Goal: Task Accomplishment & Management: Use online tool/utility

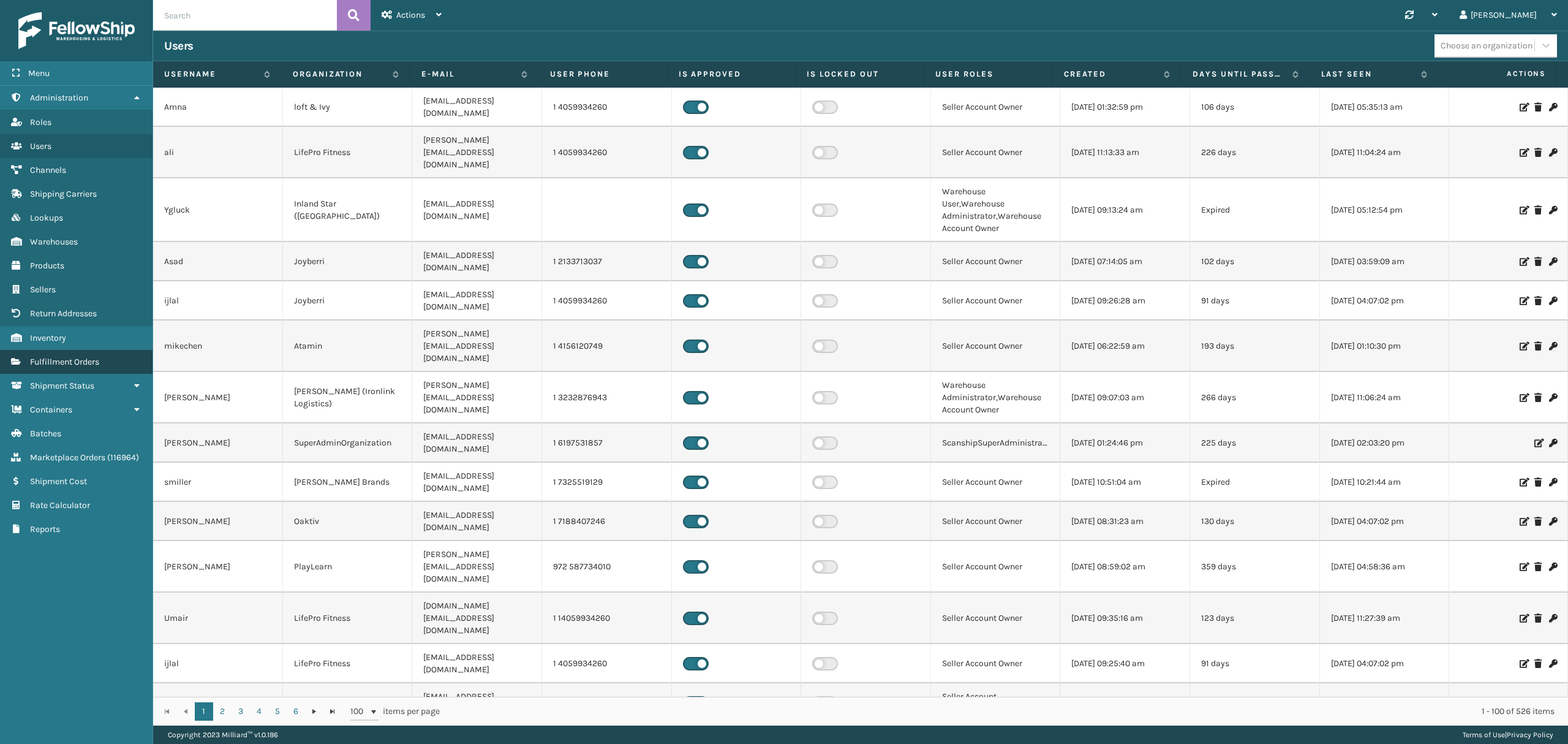
click at [89, 360] on span "Fulfillment Orders" at bounding box center [64, 362] width 70 height 11
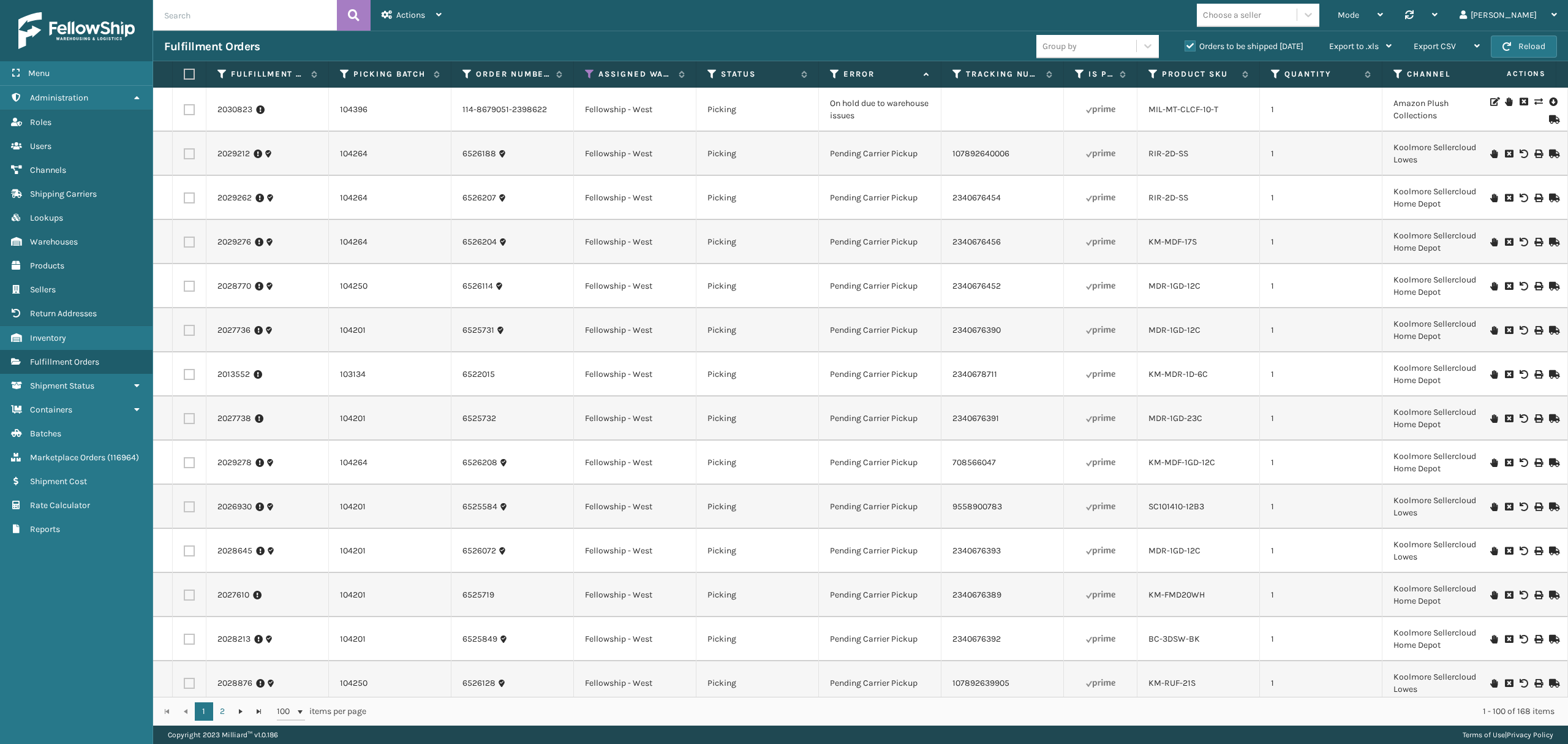
click at [202, 15] on input "text" at bounding box center [245, 15] width 183 height 31
paste input "2031120"
type input "2031120"
click at [350, 15] on icon at bounding box center [353, 15] width 11 height 18
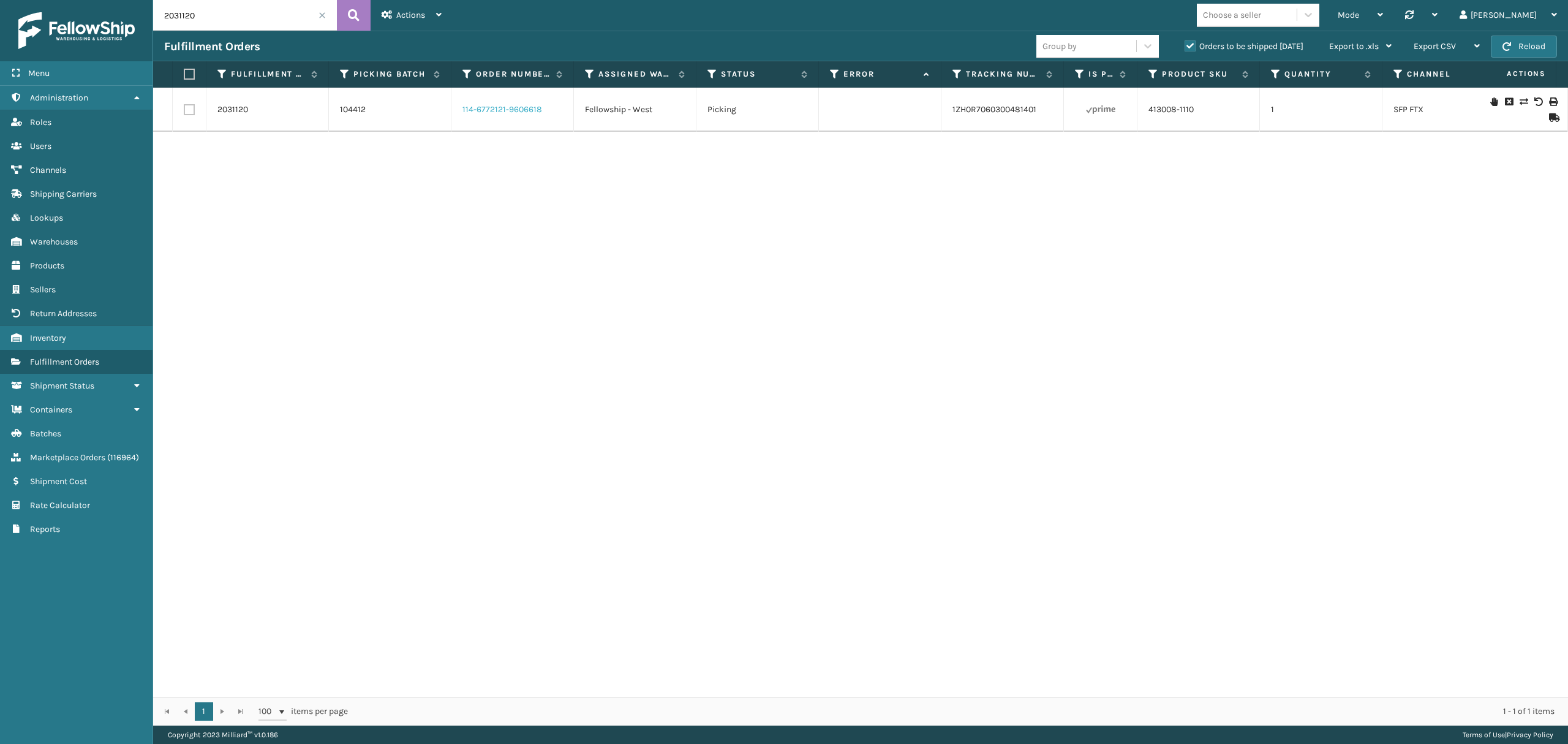
click at [498, 112] on link "114-6772121-9606618" at bounding box center [502, 109] width 79 height 12
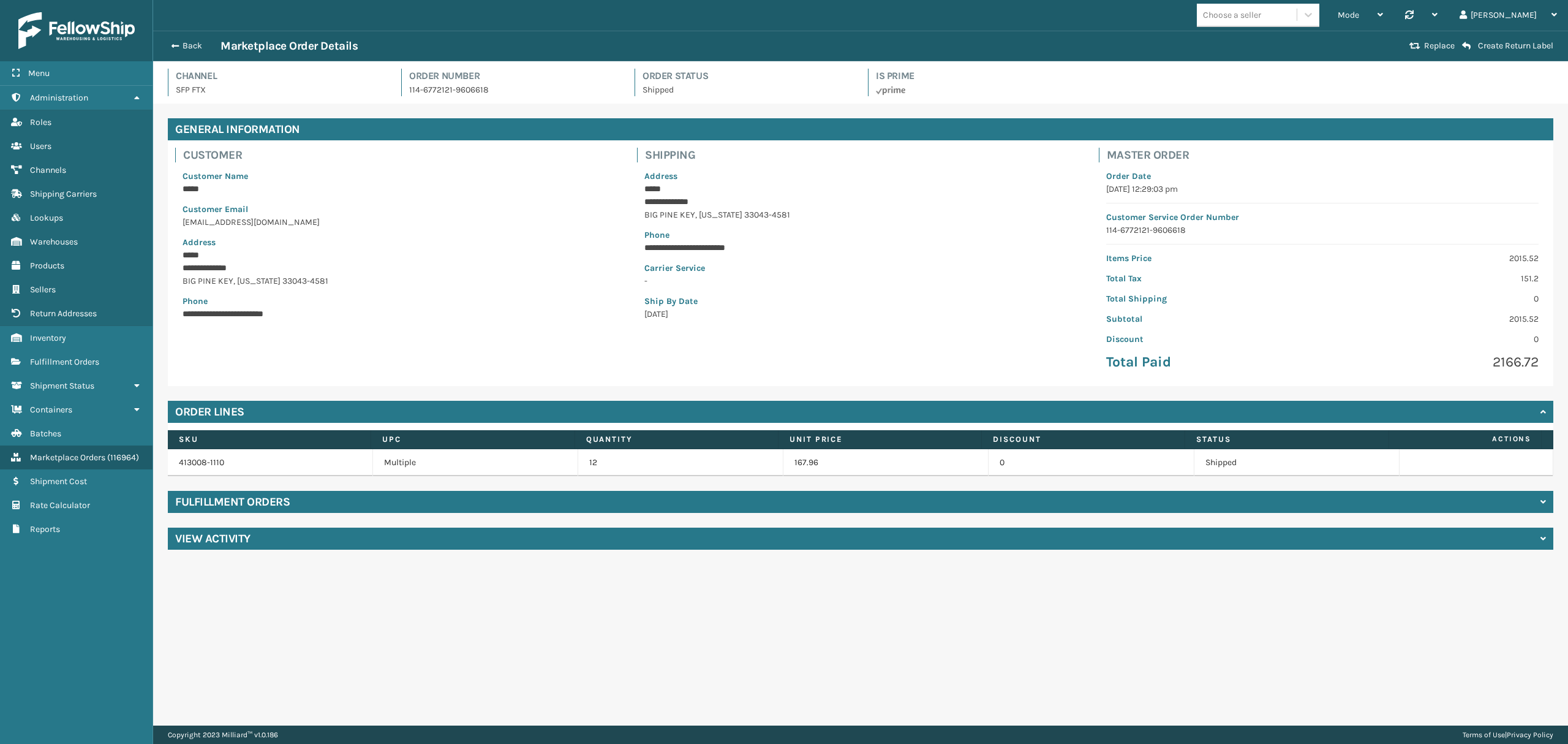
click at [307, 513] on div "Fulfillment Orders" at bounding box center [860, 502] width 1385 height 22
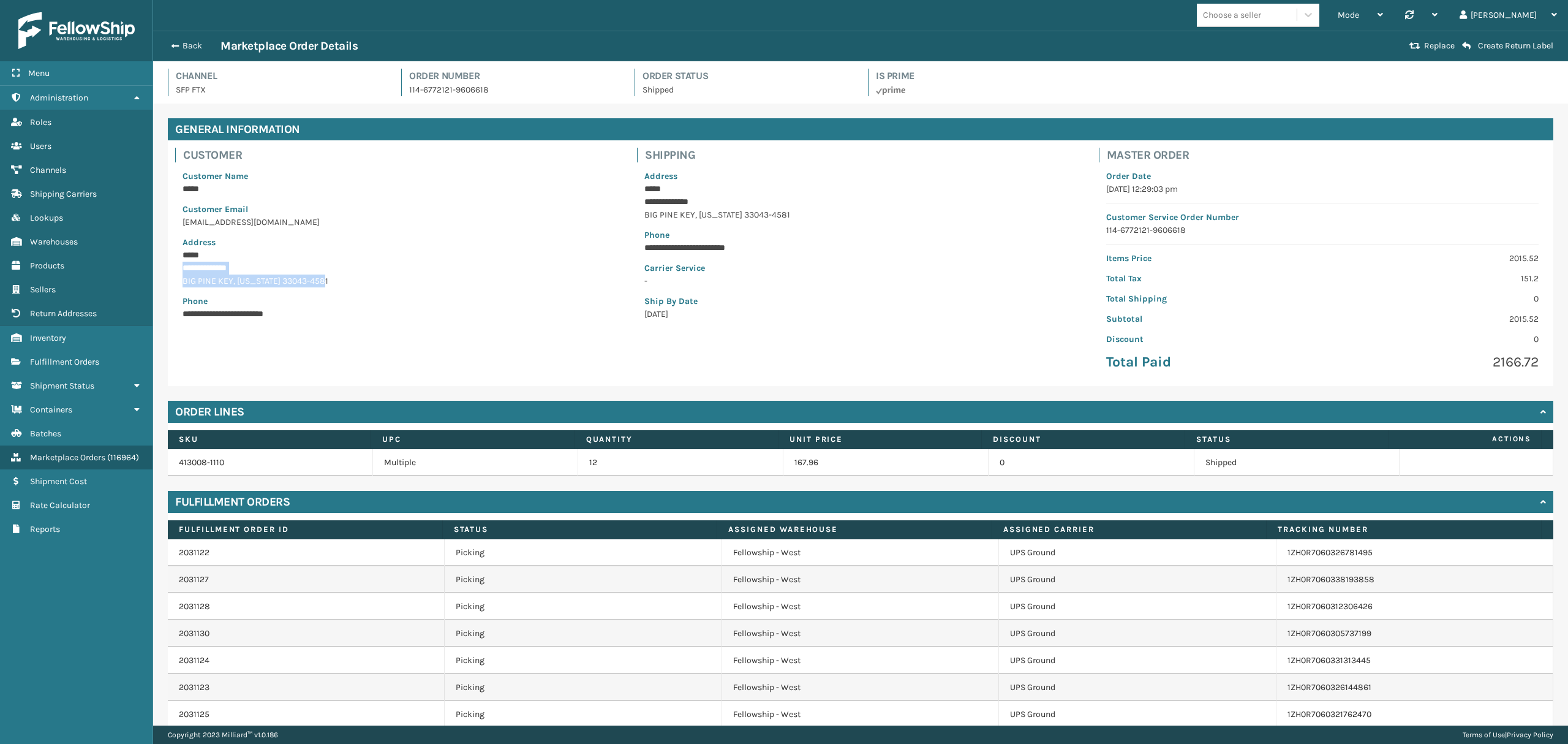
drag, startPoint x: 182, startPoint y: 261, endPoint x: 309, endPoint y: 278, distance: 128.1
click at [309, 278] on div "**********" at bounding box center [398, 245] width 447 height 165
click at [313, 276] on p "[GEOGRAPHIC_DATA][US_STATE] 33043-4581" at bounding box center [399, 281] width 432 height 13
drag, startPoint x: 184, startPoint y: 267, endPoint x: 321, endPoint y: 276, distance: 137.3
click at [321, 276] on div "**********" at bounding box center [398, 245] width 447 height 165
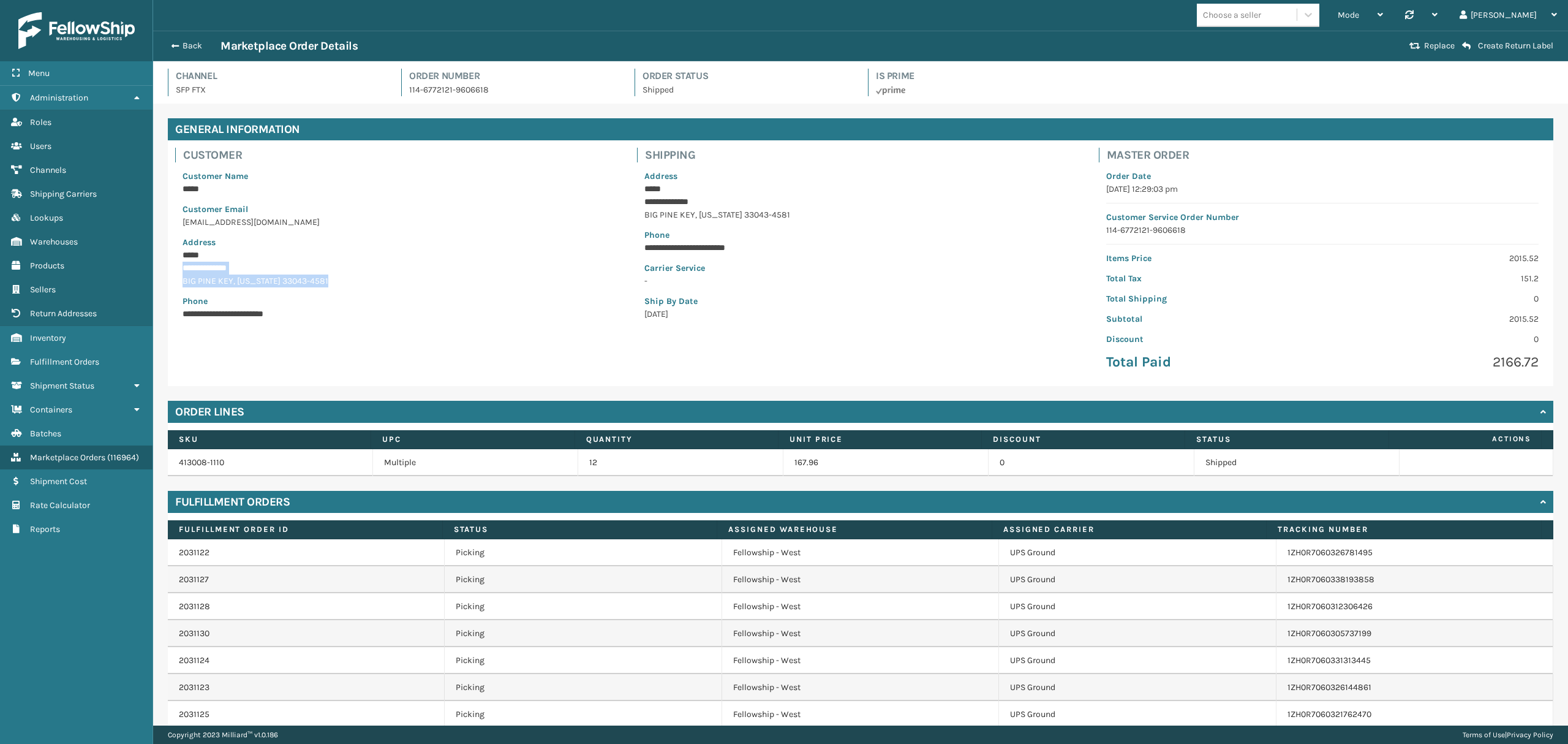
copy div "**********"
click at [195, 47] on button "Back" at bounding box center [193, 46] width 57 height 11
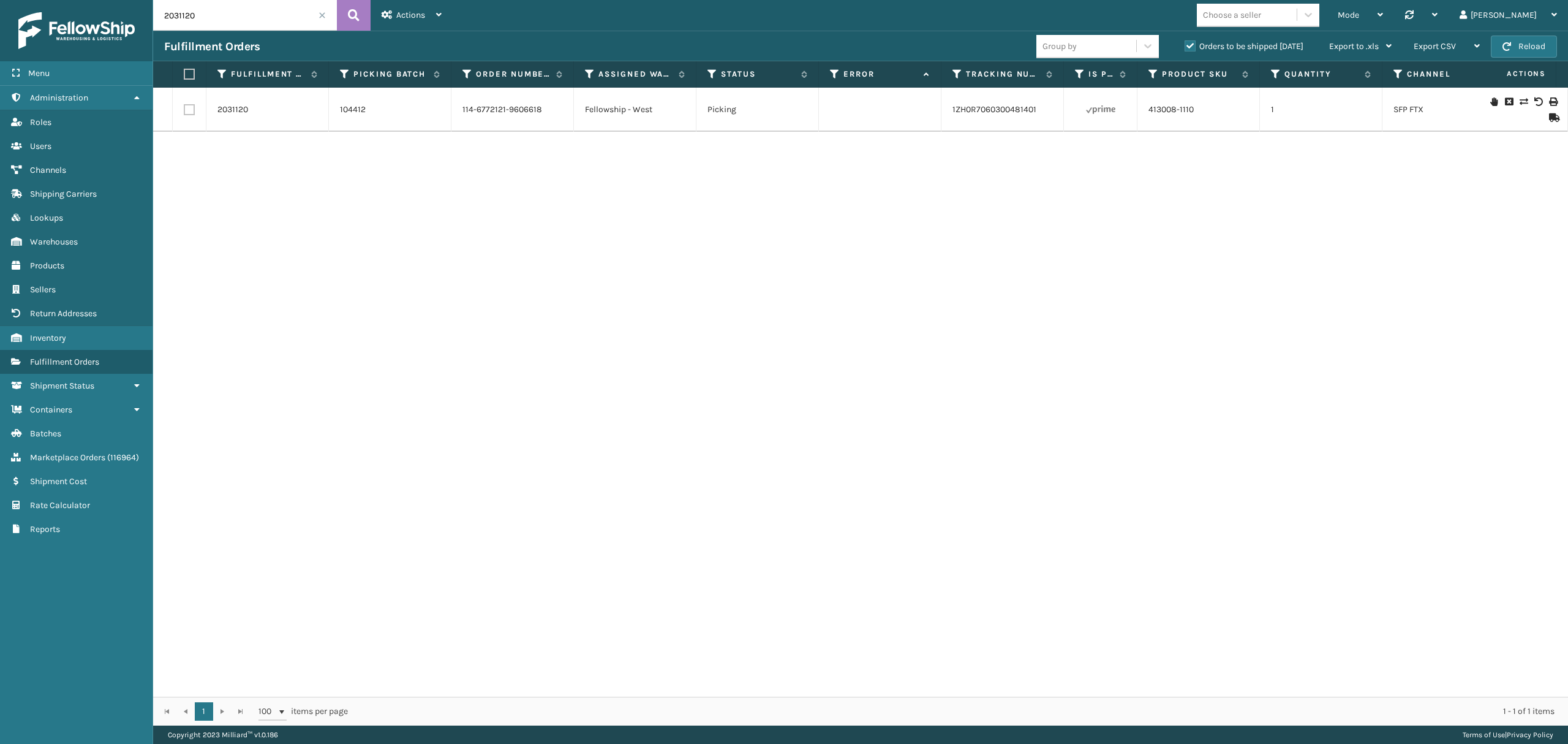
drag, startPoint x: 163, startPoint y: 5, endPoint x: 142, endPoint y: 5, distance: 21.0
click at [142, 0] on div "Menu Administration Roles Users Channels Shipping Carriers Lookups Warehouses P…" at bounding box center [784, 0] width 1568 height 0
copy link "114-6772121-9606618"
drag, startPoint x: 452, startPoint y: 115, endPoint x: 480, endPoint y: 108, distance: 28.9
click at [504, 112] on td "114-6772121-9606618" at bounding box center [513, 110] width 122 height 44
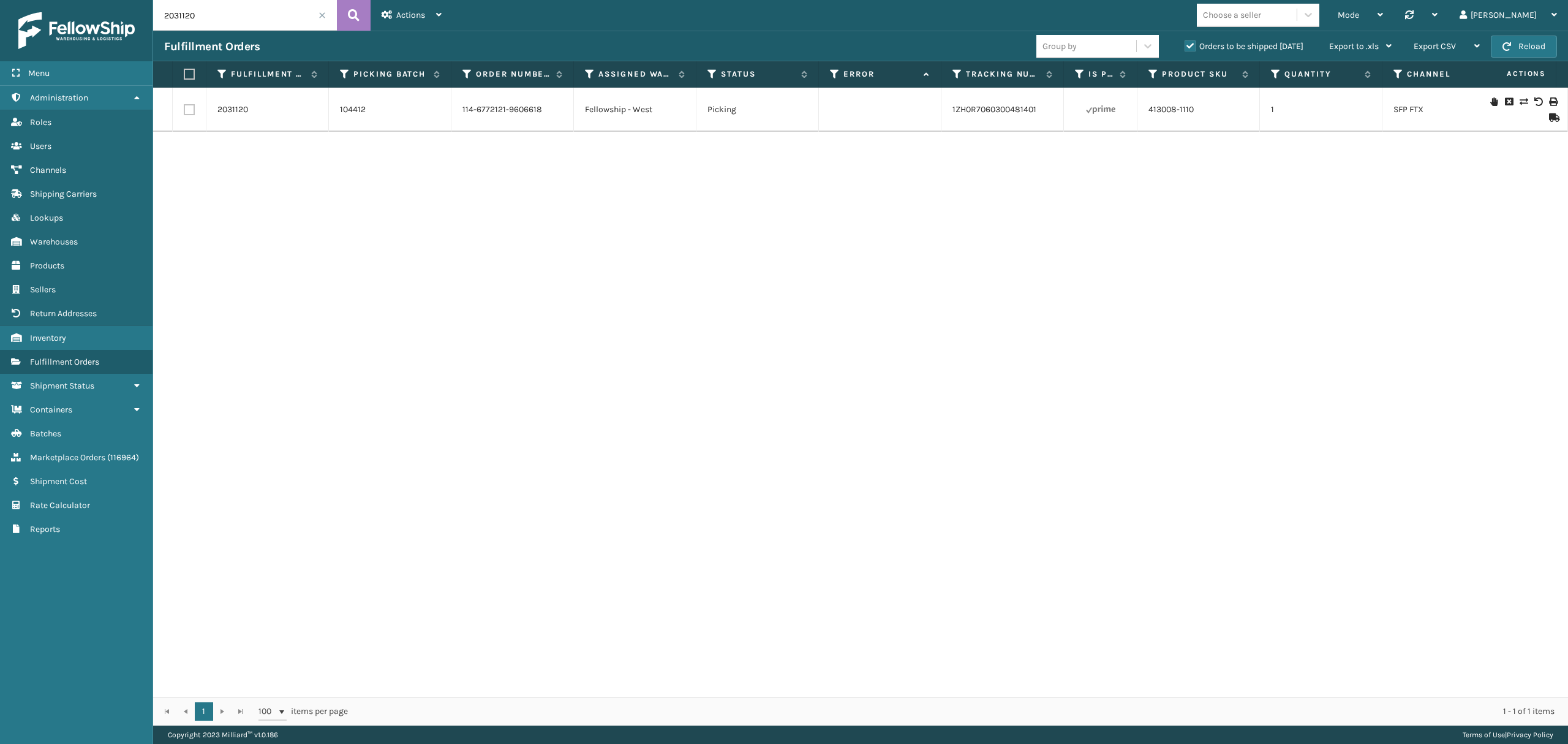
click at [152, 0] on div "Menu Administration Roles Users Channels Shipping Carriers Lookups Warehouses P…" at bounding box center [784, 0] width 1568 height 0
paste input "114-6772121-9606618"
type input "114-6772121-9606618"
click at [343, 25] on button at bounding box center [354, 15] width 34 height 31
